Goal: Task Accomplishment & Management: Use online tool/utility

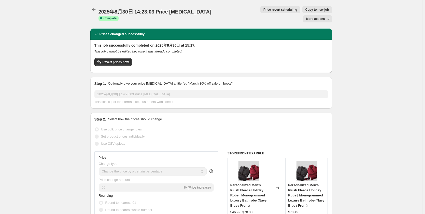
select select "percentage"
click at [93, 7] on icon "Price change jobs" at bounding box center [93, 9] width 5 height 5
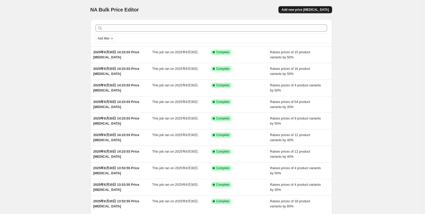
click at [310, 9] on span "Add new price [MEDICAL_DATA]" at bounding box center [304, 10] width 47 height 4
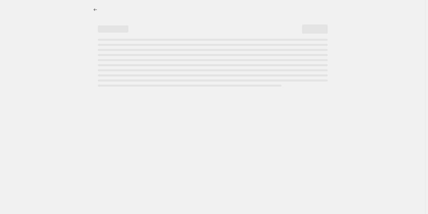
select select "percentage"
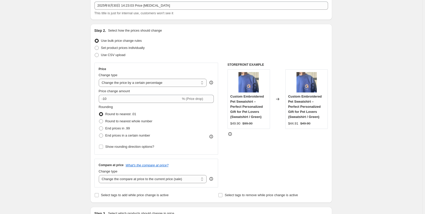
scroll to position [102, 0]
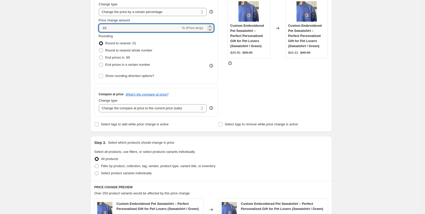
click at [91, 25] on div "Step 2. Select how the prices should change Use bulk price change rules Set pro…" at bounding box center [211, 42] width 242 height 179
type input "40"
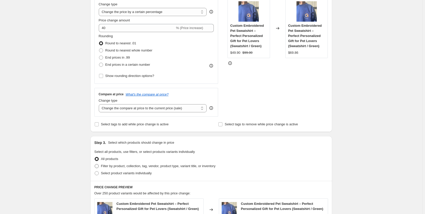
click at [110, 164] on span "Filter by product, collection, tag, vendor, product type, variant title, or inv…" at bounding box center [158, 166] width 115 height 4
click at [95, 164] on input "Filter by product, collection, tag, vendor, product type, variant title, or inv…" at bounding box center [95, 164] width 0 height 0
radio input "true"
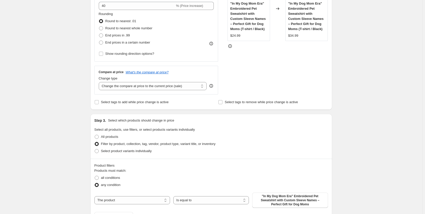
scroll to position [153, 0]
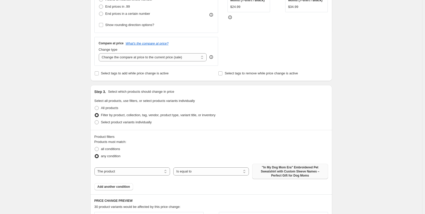
click at [276, 176] on span ""In My Dog Mom Era" Embroidered Pet Sweatshirt with Custom Sleeve Names – Perfe…" at bounding box center [289, 171] width 69 height 12
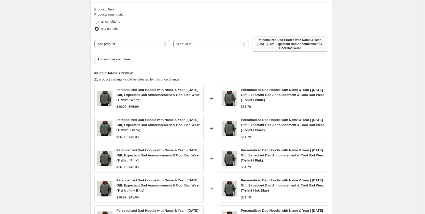
scroll to position [356, 0]
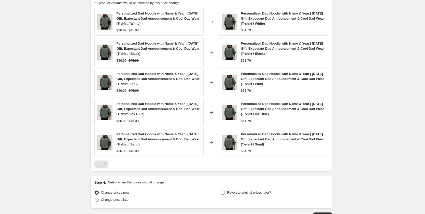
click at [107, 164] on icon "Next" at bounding box center [104, 163] width 5 height 5
click at [108, 164] on button "Next" at bounding box center [104, 163] width 7 height 7
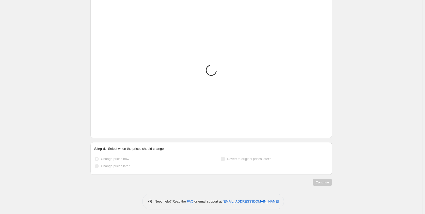
scroll to position [273, 0]
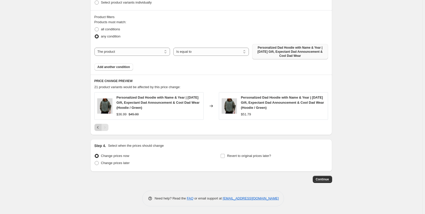
click at [99, 127] on icon "Previous" at bounding box center [97, 127] width 5 height 5
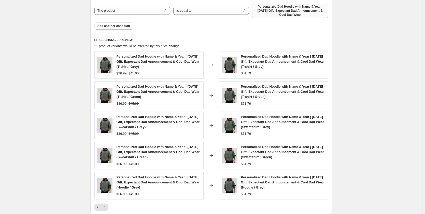
scroll to position [323, 0]
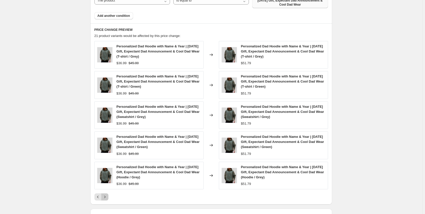
click at [107, 198] on icon "Next" at bounding box center [104, 196] width 5 height 5
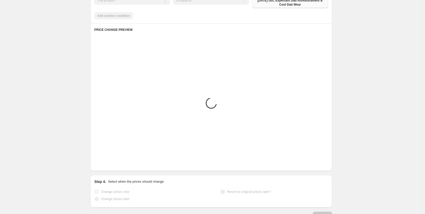
scroll to position [273, 0]
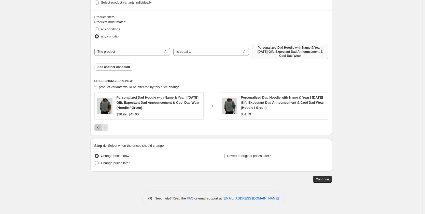
click at [96, 127] on button "Previous" at bounding box center [97, 127] width 7 height 7
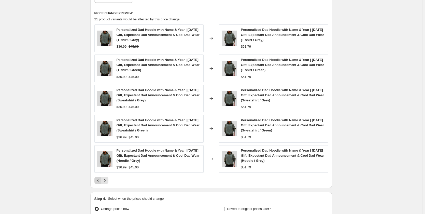
scroll to position [349, 0]
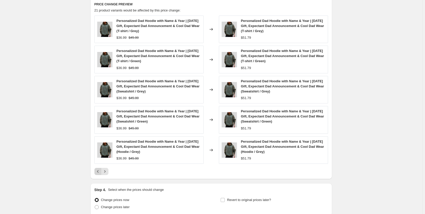
click at [98, 170] on icon "Previous" at bounding box center [97, 171] width 5 height 5
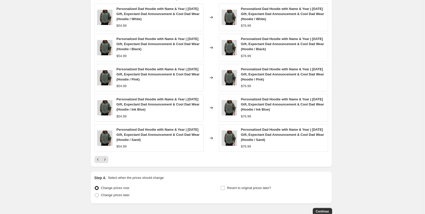
scroll to position [393, 0]
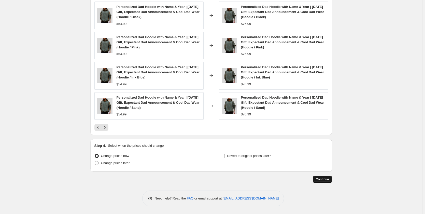
click at [331, 176] on button "Continue" at bounding box center [322, 179] width 19 height 7
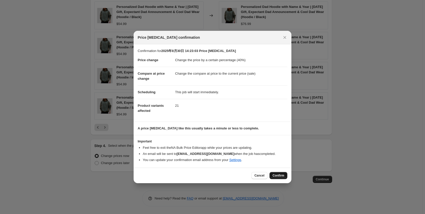
click at [282, 173] on button "Confirm" at bounding box center [279, 175] width 18 height 7
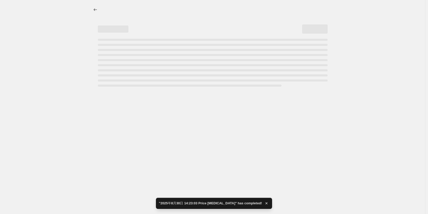
select select "percentage"
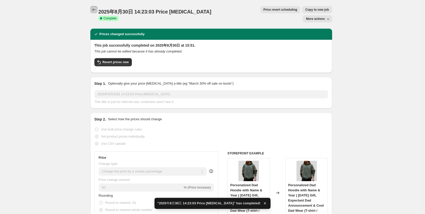
click at [95, 9] on icon "Price change jobs" at bounding box center [93, 9] width 5 height 5
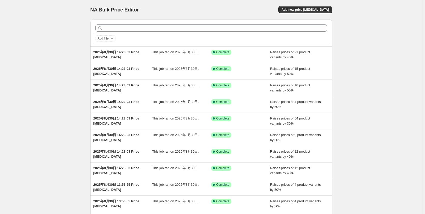
click at [315, 6] on div "NA Bulk Price Editor. This page is ready NA Bulk Price Editor Add new price [ME…" at bounding box center [211, 9] width 242 height 19
click at [313, 10] on span "Add new price [MEDICAL_DATA]" at bounding box center [304, 10] width 47 height 4
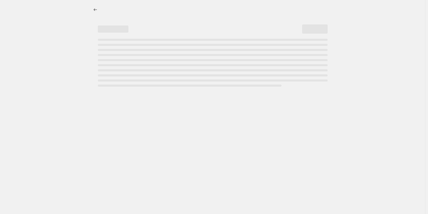
select select "percentage"
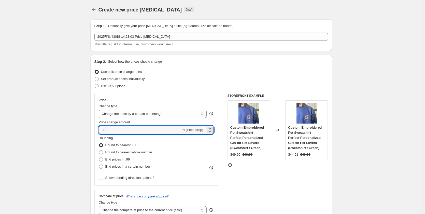
drag, startPoint x: 103, startPoint y: 130, endPoint x: 91, endPoint y: 130, distance: 11.7
type input "4"
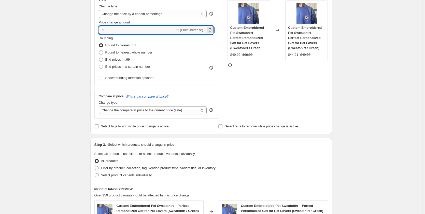
scroll to position [127, 0]
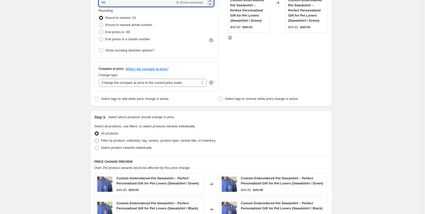
type input "50"
click at [138, 140] on span "Filter by product, collection, tag, vendor, product type, variant title, or inv…" at bounding box center [158, 140] width 115 height 4
click at [95, 139] on input "Filter by product, collection, tag, vendor, product type, variant title, or inv…" at bounding box center [95, 138] width 0 height 0
radio input "true"
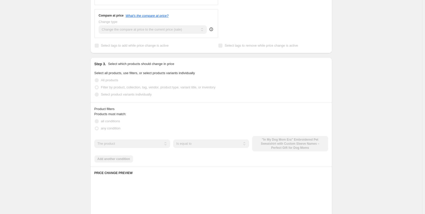
scroll to position [229, 0]
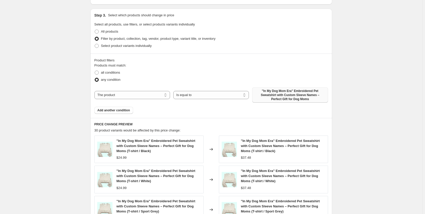
click at [289, 97] on span ""In My Dog Mom Era" Embroidered Pet Sweatshirt with Custom Sleeve Names – Perfe…" at bounding box center [289, 95] width 69 height 12
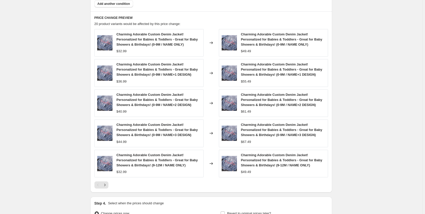
scroll to position [331, 0]
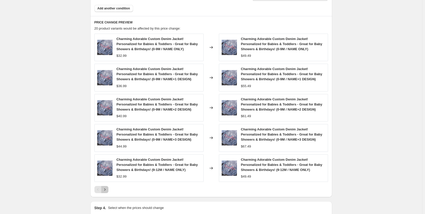
click at [105, 189] on icon "Next" at bounding box center [104, 189] width 5 height 5
click at [105, 188] on icon "Next" at bounding box center [104, 189] width 5 height 5
click at [105, 188] on div "Pagination" at bounding box center [104, 189] width 7 height 7
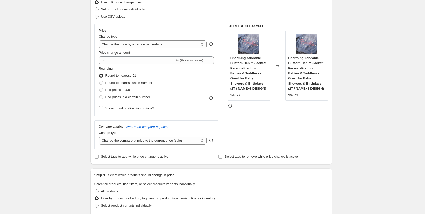
scroll to position [51, 0]
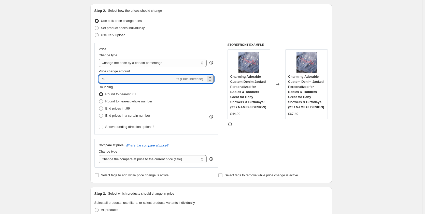
drag, startPoint x: 112, startPoint y: 78, endPoint x: 89, endPoint y: 80, distance: 23.0
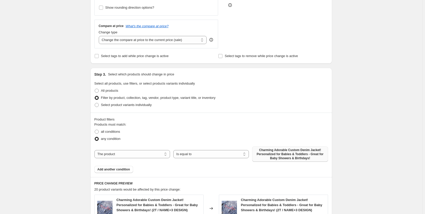
scroll to position [178, 0]
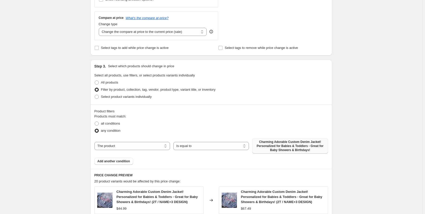
type input "60"
click at [300, 144] on span "Charming Adorable Custom Denim Jacket! Personalized for Babies & Toddlers - Gre…" at bounding box center [289, 146] width 69 height 12
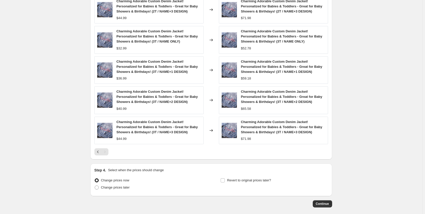
scroll to position [393, 0]
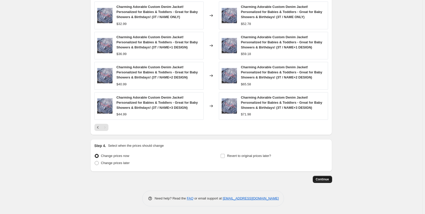
click at [316, 177] on button "Continue" at bounding box center [322, 179] width 19 height 7
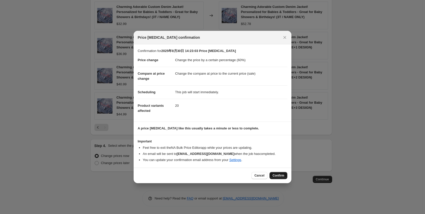
click at [279, 174] on span "Confirm" at bounding box center [279, 175] width 12 height 4
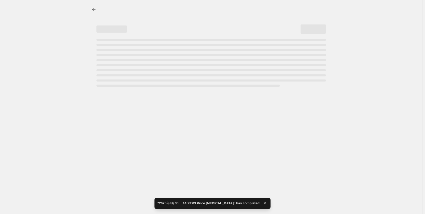
select select "percentage"
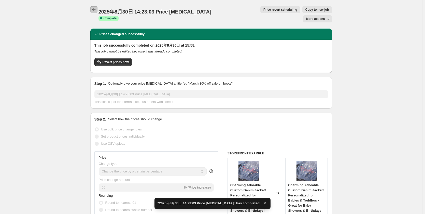
click at [94, 9] on icon "Price change jobs" at bounding box center [93, 9] width 5 height 5
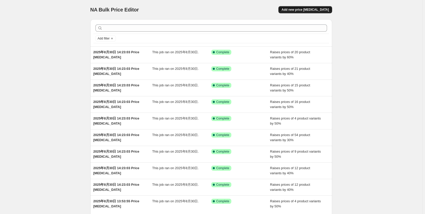
click at [307, 8] on span "Add new price [MEDICAL_DATA]" at bounding box center [304, 10] width 47 height 4
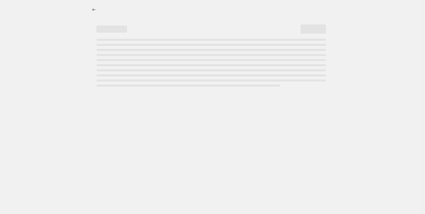
select select "percentage"
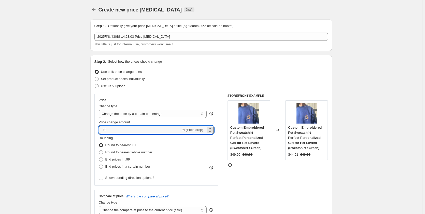
drag, startPoint x: 110, startPoint y: 130, endPoint x: 97, endPoint y: 132, distance: 13.6
click at [97, 132] on div "Price Change type Change the price to a certain amount Change the price by a ce…" at bounding box center [156, 140] width 124 height 92
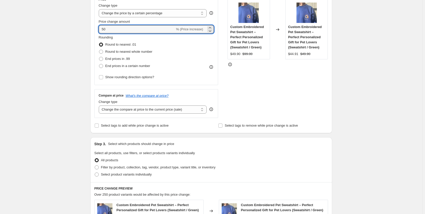
scroll to position [102, 0]
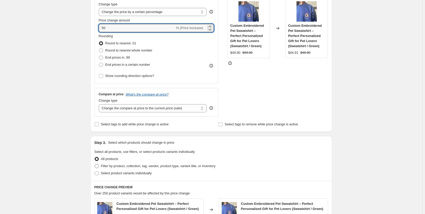
type input "50"
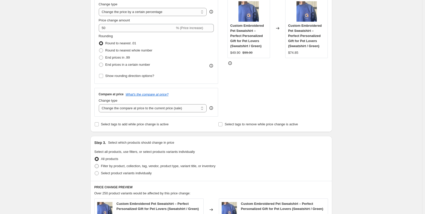
click at [103, 165] on span "Filter by product, collection, tag, vendor, product type, variant title, or inv…" at bounding box center [158, 166] width 115 height 4
click at [95, 164] on input "Filter by product, collection, tag, vendor, product type, variant title, or inv…" at bounding box center [95, 164] width 0 height 0
radio input "true"
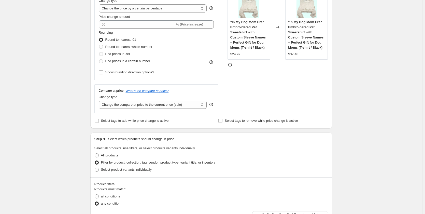
scroll to position [153, 0]
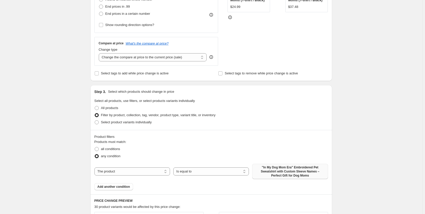
click at [276, 168] on span ""In My Dog Mom Era" Embroidered Pet Sweatshirt with Custom Sleeve Names – Perfe…" at bounding box center [289, 171] width 69 height 12
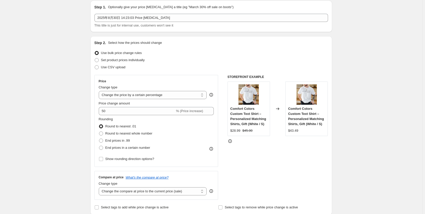
scroll to position [0, 0]
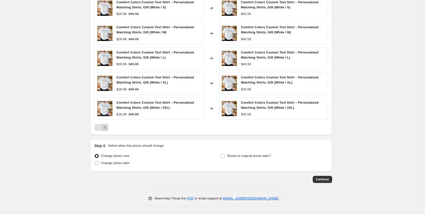
click at [107, 128] on icon "Next" at bounding box center [104, 127] width 5 height 5
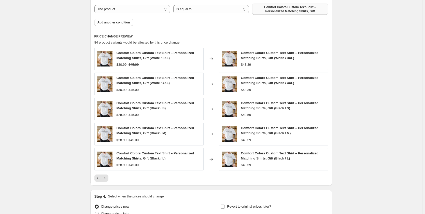
scroll to position [364, 0]
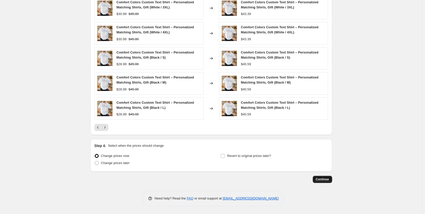
click at [327, 180] on span "Continue" at bounding box center [322, 179] width 13 height 4
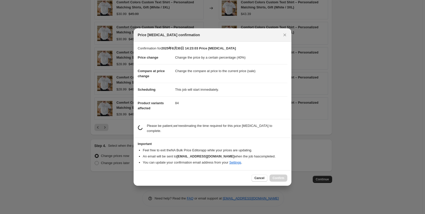
scroll to position [0, 0]
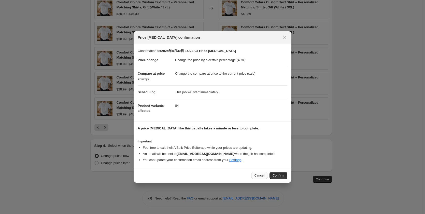
click at [260, 177] on span "Cancel" at bounding box center [260, 175] width 10 height 4
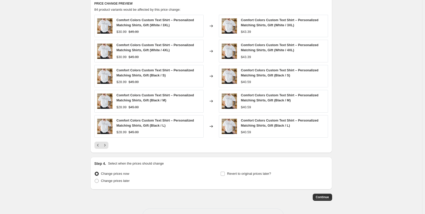
scroll to position [338, 0]
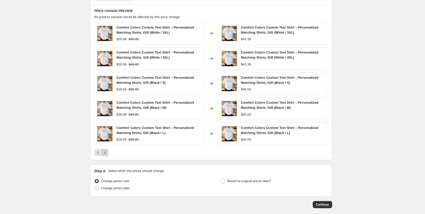
click at [107, 153] on icon "Next" at bounding box center [104, 152] width 5 height 5
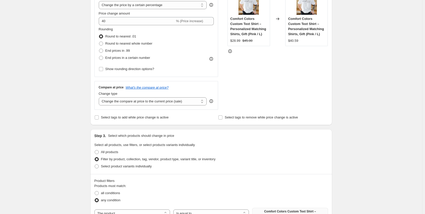
scroll to position [58, 0]
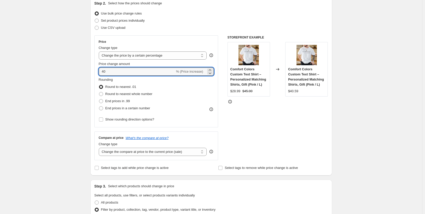
drag, startPoint x: 106, startPoint y: 72, endPoint x: 96, endPoint y: 70, distance: 9.8
click at [96, 70] on div "Price Change type Change the price to a certain amount Change the price by a ce…" at bounding box center [156, 81] width 124 height 92
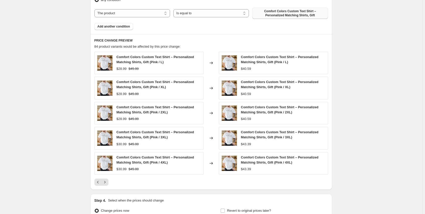
scroll to position [364, 0]
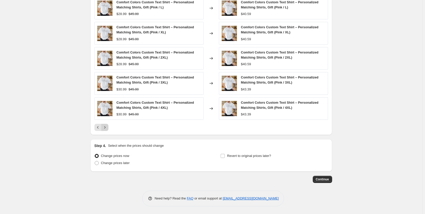
type input "60"
click at [107, 128] on icon "Next" at bounding box center [104, 127] width 5 height 5
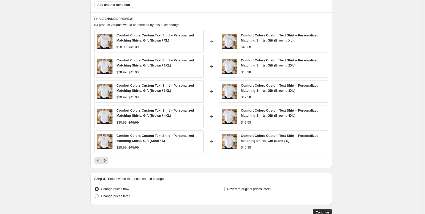
scroll to position [338, 0]
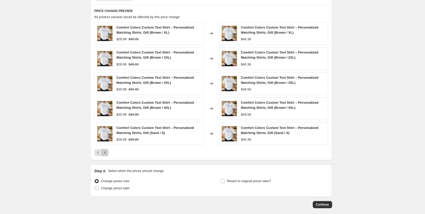
click at [106, 152] on icon "Next" at bounding box center [104, 152] width 5 height 5
click at [320, 203] on span "Continue" at bounding box center [322, 204] width 13 height 4
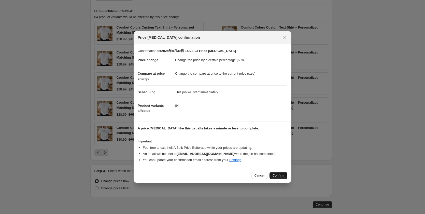
click at [280, 175] on span "Confirm" at bounding box center [279, 175] width 12 height 4
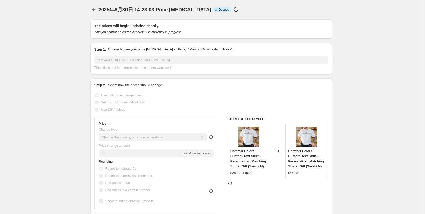
scroll to position [338, 0]
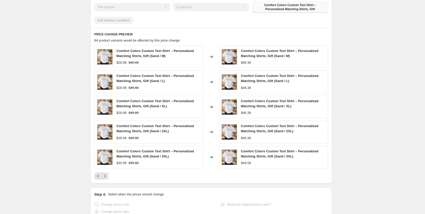
select select "percentage"
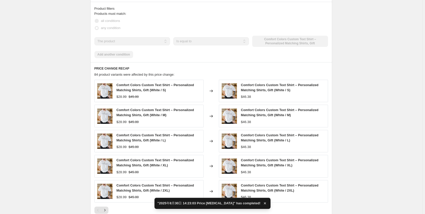
scroll to position [0, 0]
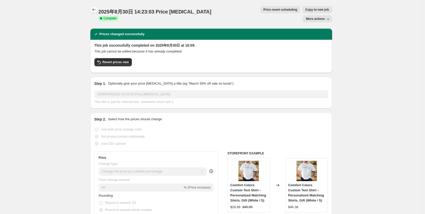
click at [95, 10] on icon "Price change jobs" at bounding box center [93, 9] width 5 height 5
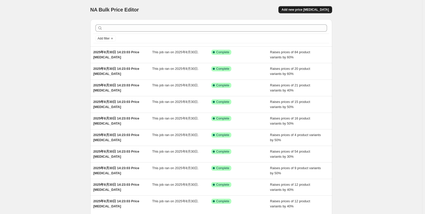
click at [300, 10] on span "Add new price [MEDICAL_DATA]" at bounding box center [304, 10] width 47 height 4
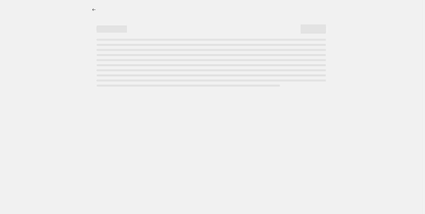
select select "percentage"
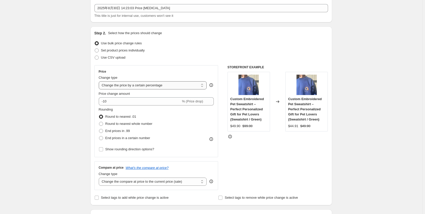
scroll to position [51, 0]
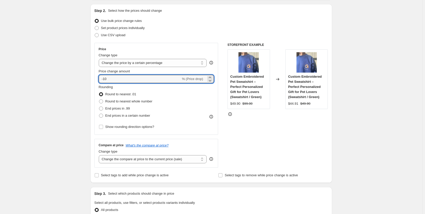
drag, startPoint x: 122, startPoint y: 80, endPoint x: 93, endPoint y: 80, distance: 28.5
click at [93, 80] on div "Step 2. Select how the prices should change Use bulk price change rules Set pro…" at bounding box center [211, 93] width 242 height 179
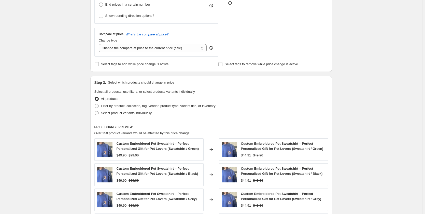
scroll to position [153, 0]
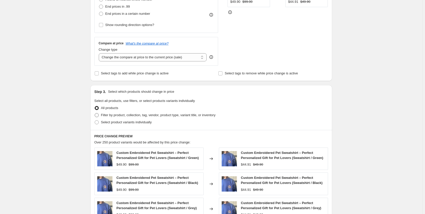
type input "70"
click at [140, 116] on span "Filter by product, collection, tag, vendor, product type, variant title, or inv…" at bounding box center [158, 115] width 115 height 4
click at [95, 113] on input "Filter by product, collection, tag, vendor, product type, variant title, or inv…" at bounding box center [95, 113] width 0 height 0
radio input "true"
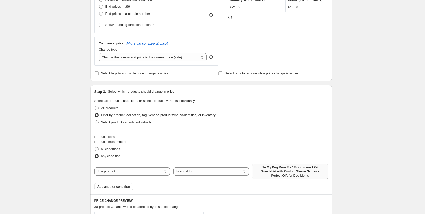
click at [282, 173] on span ""In My Dog Mom Era" Embroidered Pet Sweatshirt with Custom Sleeve Names – Perfe…" at bounding box center [289, 171] width 69 height 12
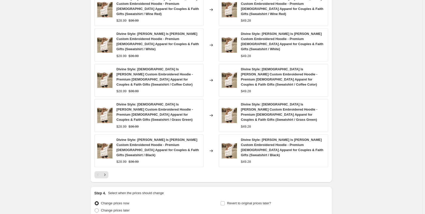
scroll to position [382, 0]
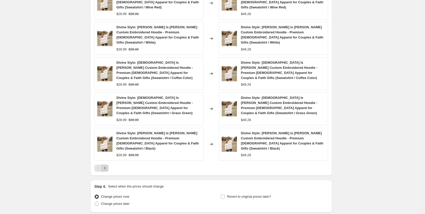
click at [107, 165] on icon "Next" at bounding box center [104, 167] width 5 height 5
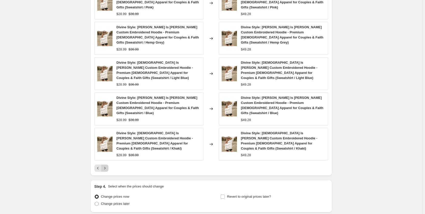
click at [107, 165] on icon "Next" at bounding box center [104, 167] width 5 height 5
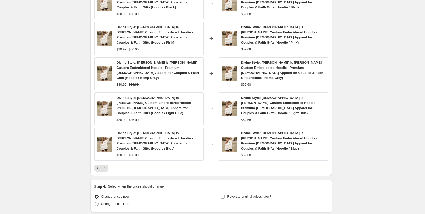
click at [108, 164] on button "Next" at bounding box center [104, 167] width 7 height 7
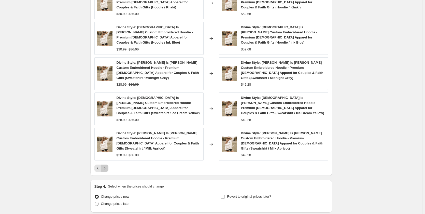
click at [108, 164] on button "Next" at bounding box center [104, 167] width 7 height 7
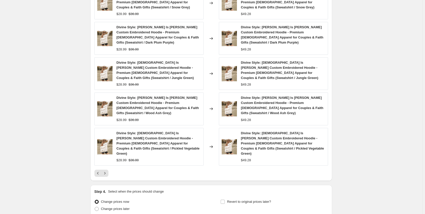
click at [108, 170] on button "Next" at bounding box center [104, 173] width 7 height 7
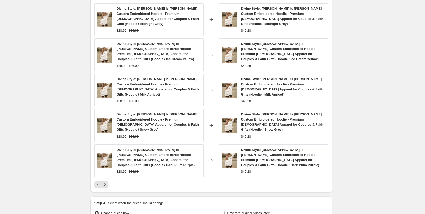
scroll to position [356, 0]
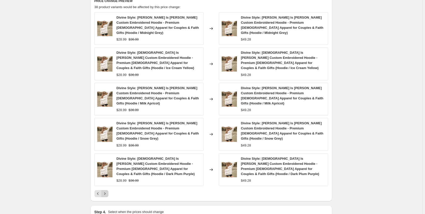
click at [107, 191] on icon "Next" at bounding box center [104, 193] width 5 height 5
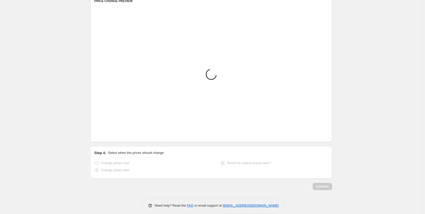
scroll to position [333, 0]
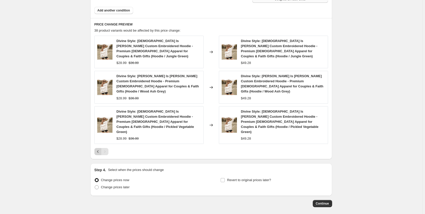
click at [98, 150] on icon "Previous" at bounding box center [98, 151] width 2 height 3
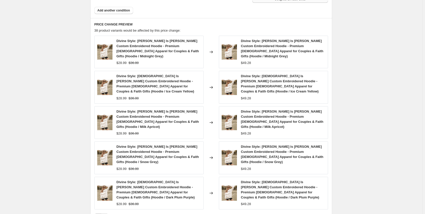
click at [99, 214] on icon "Previous" at bounding box center [97, 216] width 5 height 5
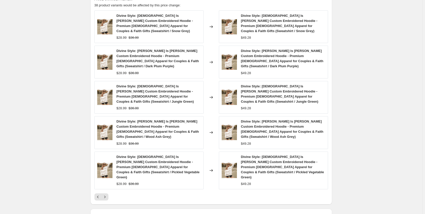
scroll to position [358, 0]
click at [100, 194] on icon "Previous" at bounding box center [97, 196] width 5 height 5
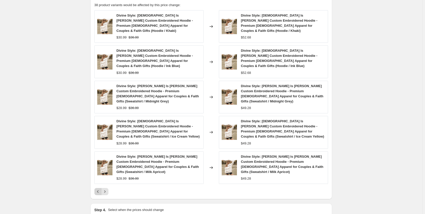
click at [97, 189] on icon "Previous" at bounding box center [97, 191] width 5 height 5
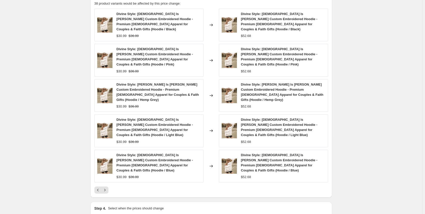
scroll to position [393, 0]
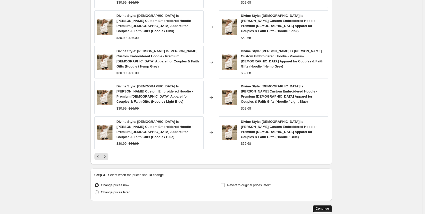
click at [327, 206] on span "Continue" at bounding box center [322, 208] width 13 height 4
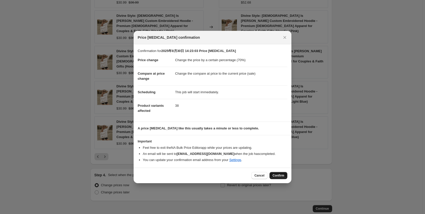
click at [276, 176] on span "Confirm" at bounding box center [279, 175] width 12 height 4
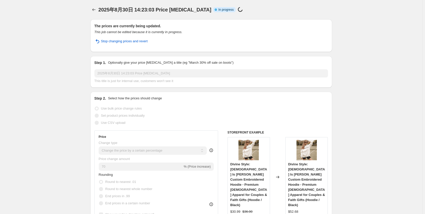
select select "percentage"
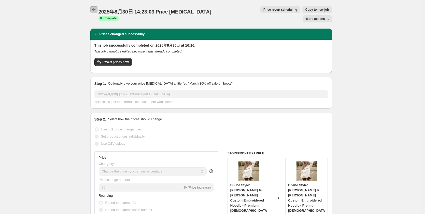
click at [94, 7] on icon "Price change jobs" at bounding box center [93, 9] width 5 height 5
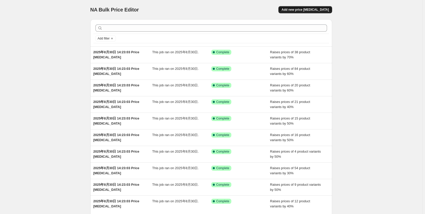
click at [314, 11] on span "Add new price [MEDICAL_DATA]" at bounding box center [304, 10] width 47 height 4
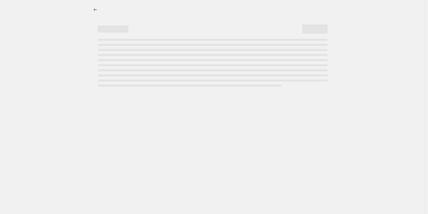
select select "percentage"
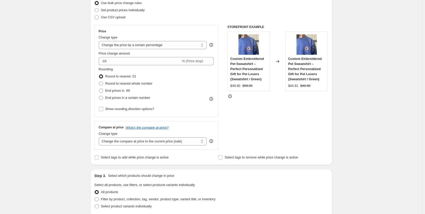
scroll to position [76, 0]
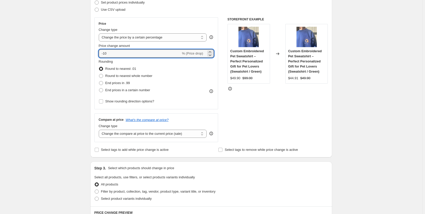
drag, startPoint x: 117, startPoint y: 52, endPoint x: 86, endPoint y: 53, distance: 31.1
click at [86, 53] on div "Create new price [MEDICAL_DATA]. This page is ready Create new price [MEDICAL_D…" at bounding box center [211, 185] width 254 height 522
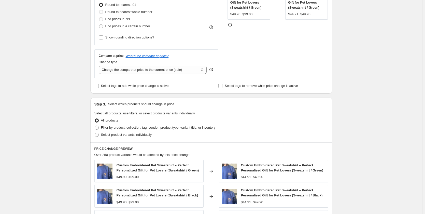
scroll to position [153, 0]
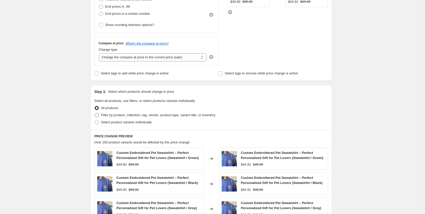
type input "40"
click at [157, 116] on span "Filter by product, collection, tag, vendor, product type, variant title, or inv…" at bounding box center [158, 115] width 115 height 4
click at [95, 113] on input "Filter by product, collection, tag, vendor, product type, variant title, or inv…" at bounding box center [95, 113] width 0 height 0
radio input "true"
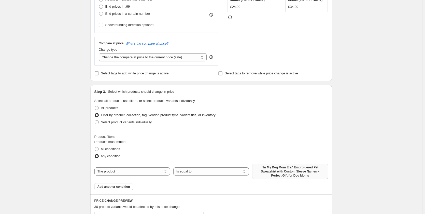
click at [283, 168] on span ""In My Dog Mom Era" Embroidered Pet Sweatshirt with Custom Sleeve Names – Perfe…" at bounding box center [289, 171] width 69 height 12
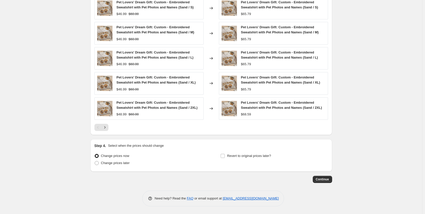
scroll to position [364, 0]
click at [318, 180] on span "Continue" at bounding box center [322, 179] width 13 height 4
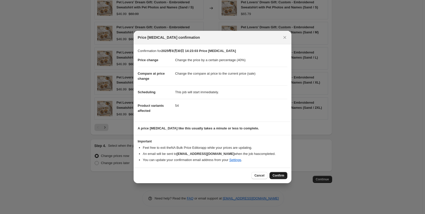
click at [279, 176] on span "Confirm" at bounding box center [279, 175] width 12 height 4
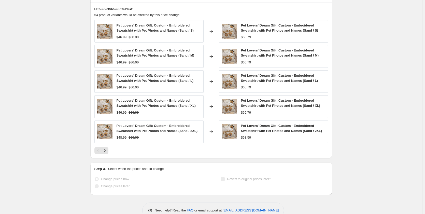
scroll to position [377, 0]
select select "percentage"
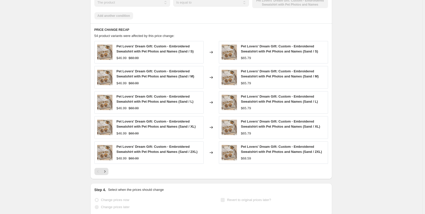
scroll to position [0, 0]
